Goal: Understand process/instructions

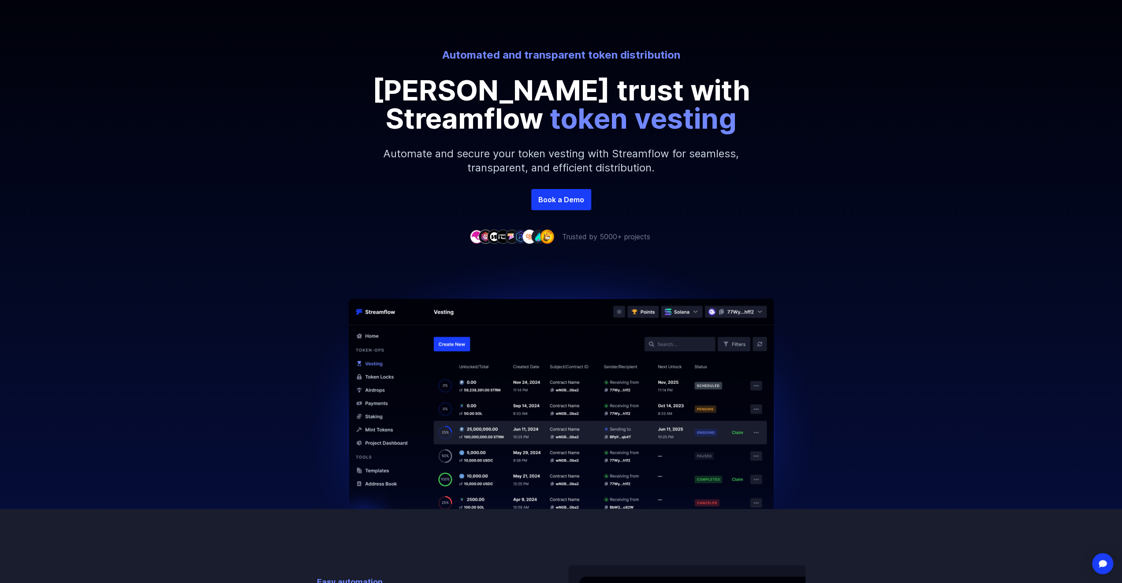
scroll to position [88, 0]
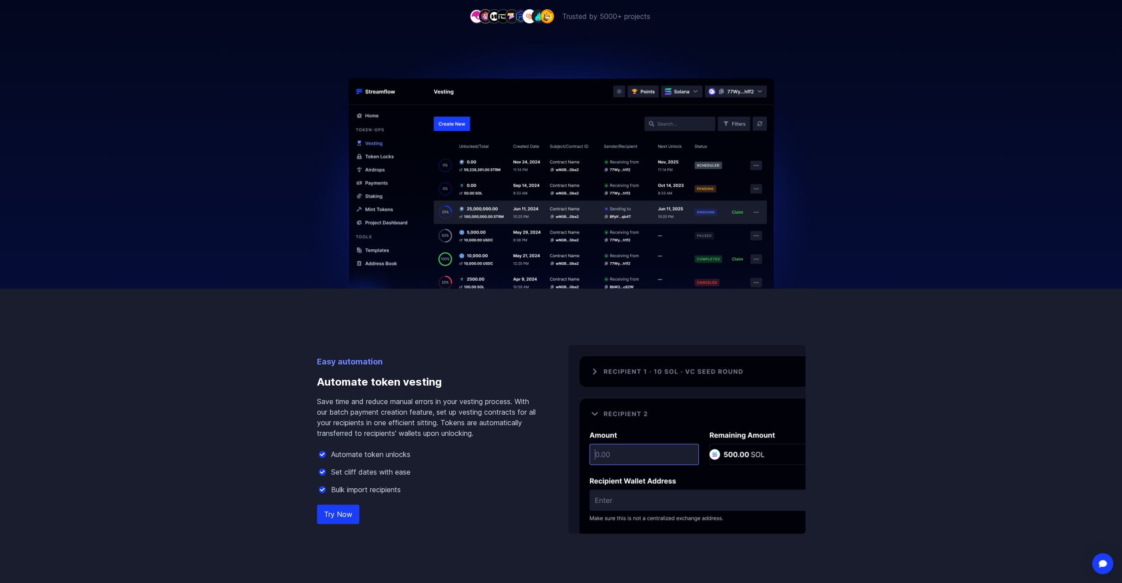
scroll to position [309, 0]
